Goal: Task Accomplishment & Management: Complete application form

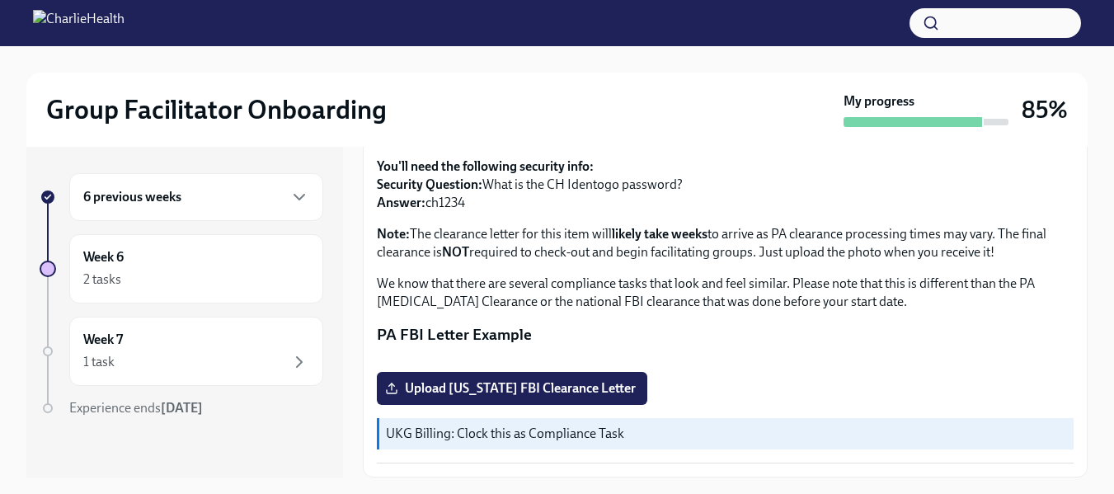
scroll to position [420, 0]
click at [602, 392] on span "Upload [US_STATE] FBI Clearance Letter" at bounding box center [511, 388] width 247 height 16
click at [0, 0] on input "Upload [US_STATE] FBI Clearance Letter" at bounding box center [0, 0] width 0 height 0
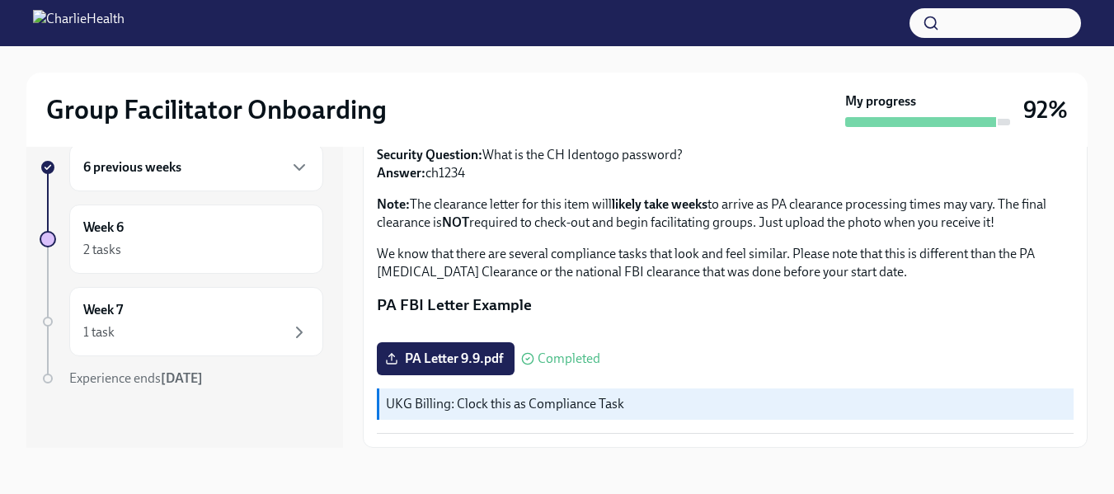
scroll to position [427, 0]
click at [249, 240] on div "2 tasks" at bounding box center [196, 250] width 226 height 20
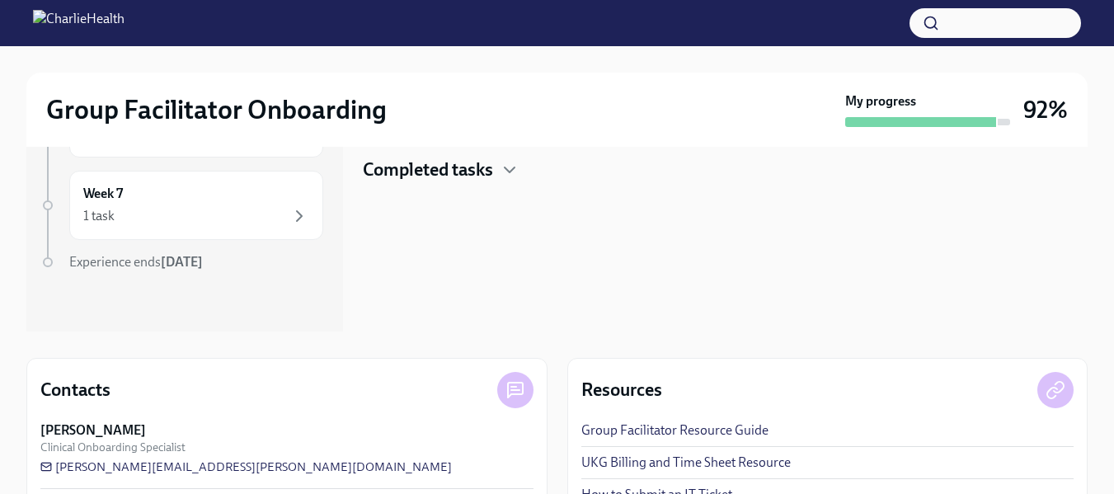
scroll to position [99, 0]
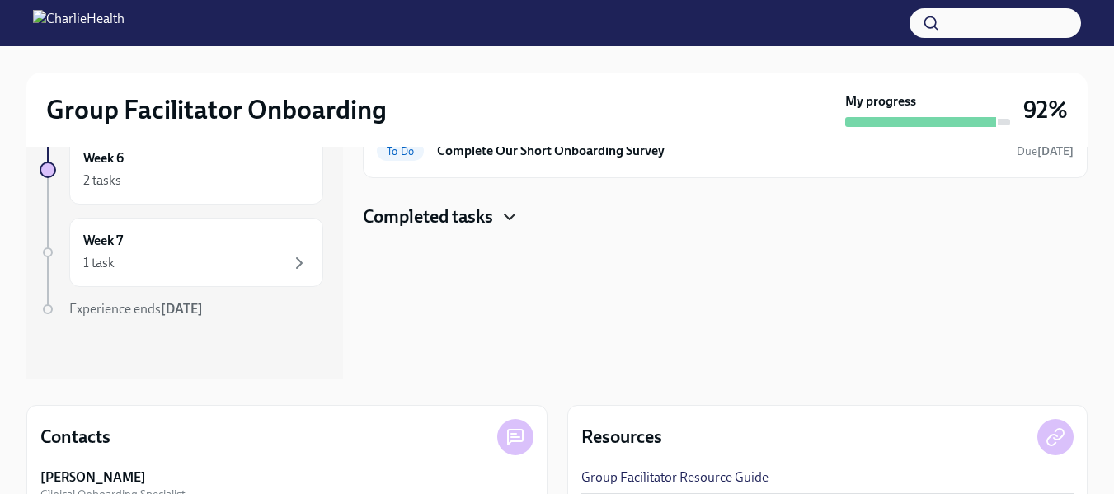
click at [505, 219] on icon "button" at bounding box center [510, 217] width 20 height 20
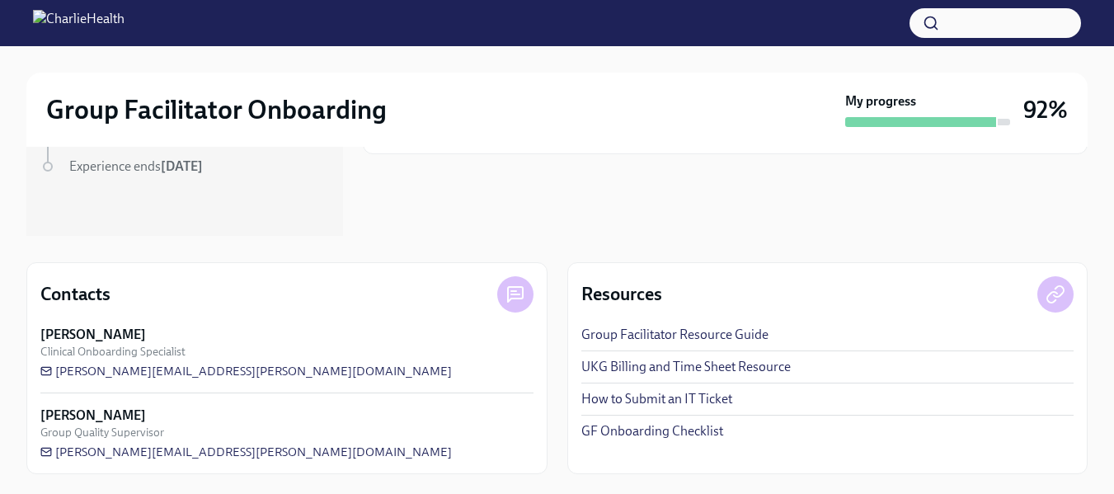
scroll to position [0, 0]
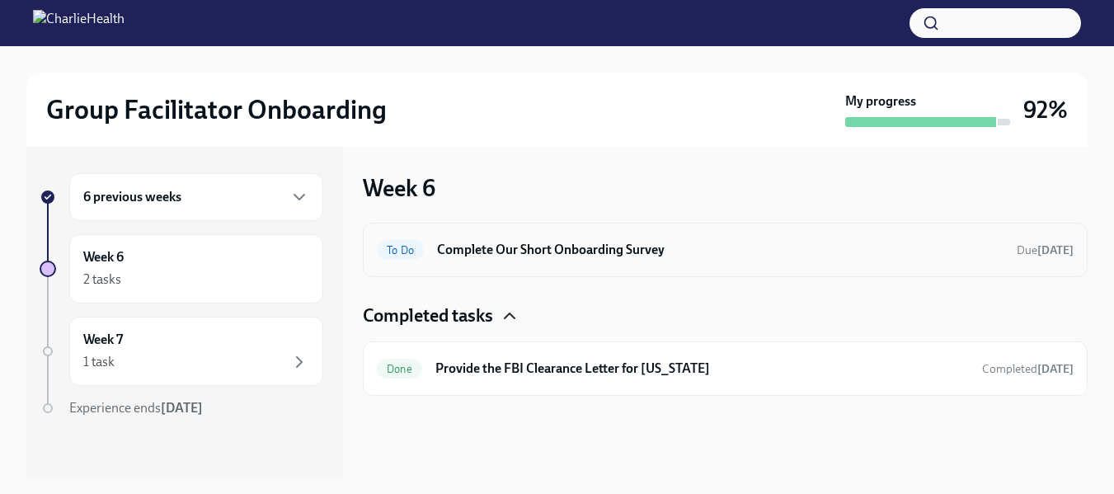
click at [543, 251] on h6 "Complete Our Short Onboarding Survey" at bounding box center [720, 250] width 566 height 18
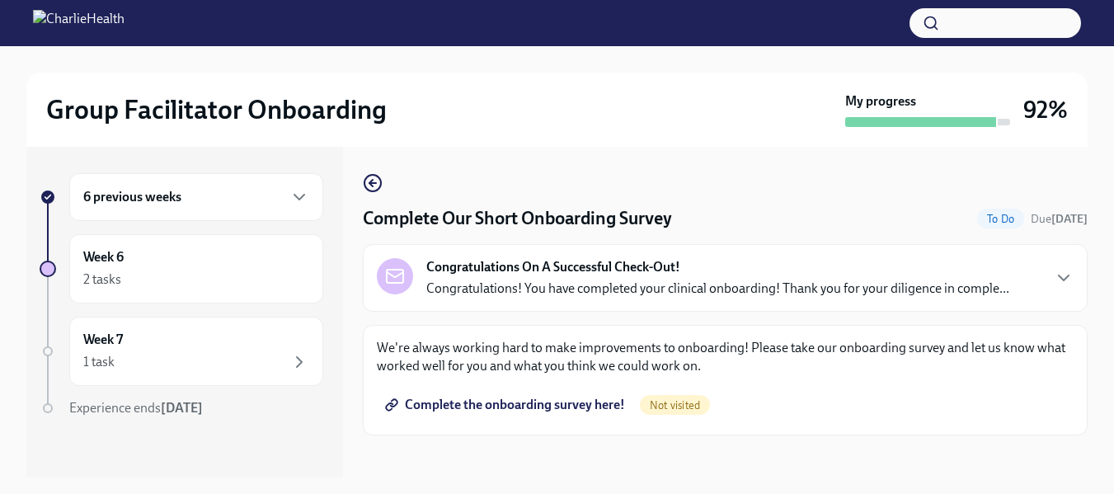
click at [581, 402] on span "Complete the onboarding survey here!" at bounding box center [506, 405] width 237 height 16
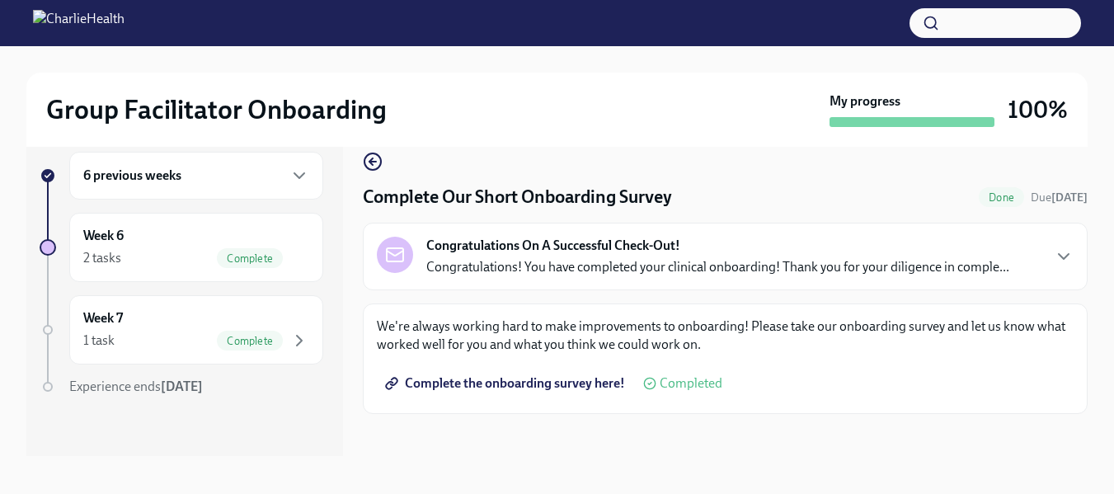
scroll to position [30, 0]
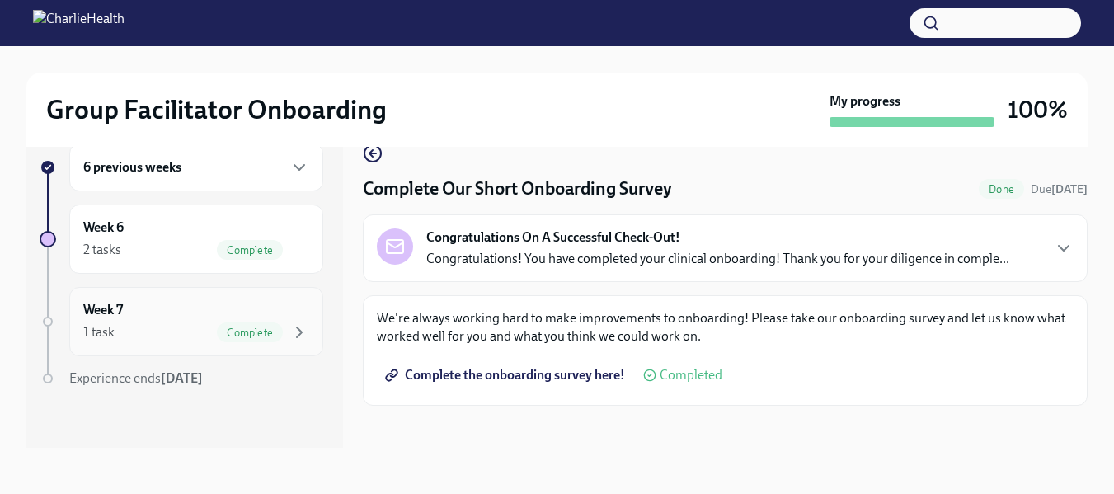
click at [119, 305] on h6 "Week 7" at bounding box center [103, 310] width 40 height 18
